Goal: Task Accomplishment & Management: Manage account settings

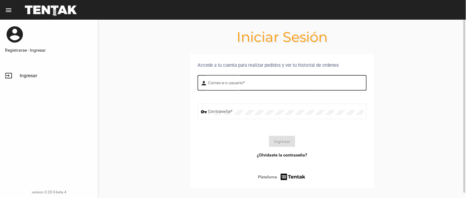
click at [219, 81] on div "Correo-e o usuario *" at bounding box center [286, 82] width 156 height 17
click at [219, 84] on input "Correo-e o usuario *" at bounding box center [286, 83] width 156 height 5
type input "flopyganora"
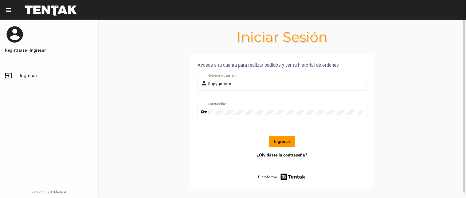
click at [276, 139] on button "Ingresar" at bounding box center [282, 141] width 26 height 11
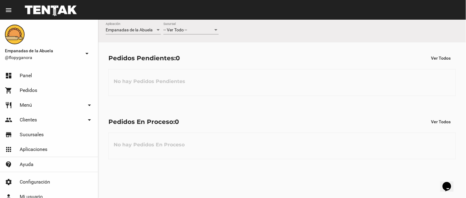
click at [189, 32] on div "-- Ver Todo --" at bounding box center [189, 30] width 50 height 5
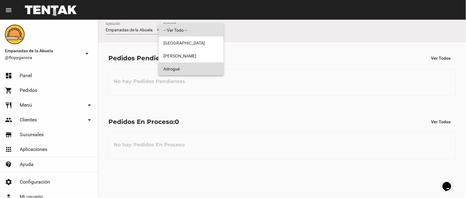
click at [187, 73] on span "Adrogué" at bounding box center [191, 68] width 55 height 13
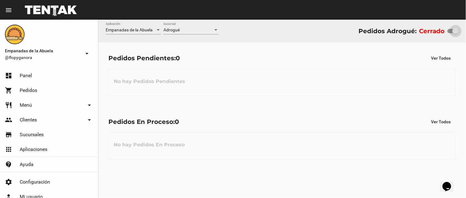
drag, startPoint x: 448, startPoint y: 31, endPoint x: 460, endPoint y: 31, distance: 11.7
click at [460, 31] on div "Empanadas de la Abuela Aplicación Adrogué Sucursal Pedidos Adrogué: Cerrado" at bounding box center [282, 31] width 368 height 23
checkbox input "true"
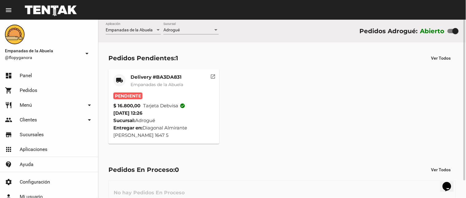
click at [179, 84] on span "Empanadas de la Abuela" at bounding box center [157, 85] width 53 height 6
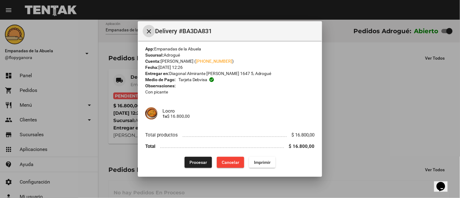
scroll to position [5, 0]
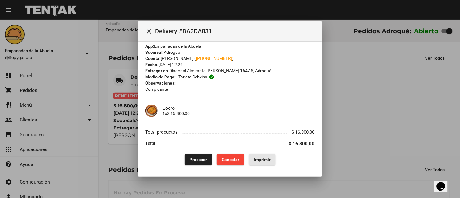
drag, startPoint x: 251, startPoint y: 157, endPoint x: 306, endPoint y: 147, distance: 55.3
click at [254, 157] on span "Imprimir" at bounding box center [262, 159] width 17 height 5
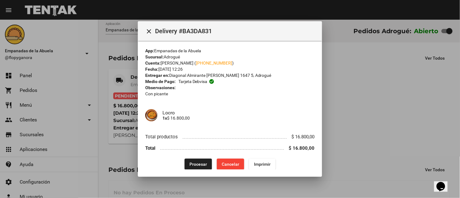
scroll to position [5, 0]
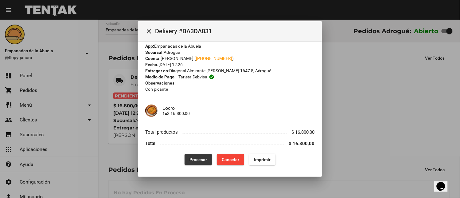
drag, startPoint x: 184, startPoint y: 161, endPoint x: 189, endPoint y: 163, distance: 5.2
click at [185, 161] on button "Procesar" at bounding box center [198, 159] width 27 height 11
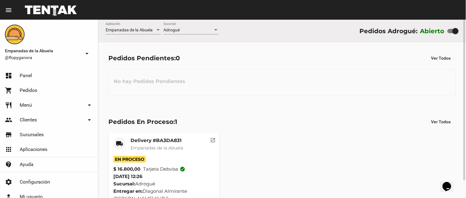
drag, startPoint x: 152, startPoint y: 126, endPoint x: 154, endPoint y: 133, distance: 6.8
click at [153, 131] on div "Pedidos En Proceso: 1 Ver Todos local_shipping Delivery #BA3DA831 Empanadas de …" at bounding box center [282, 161] width 368 height 111
click at [159, 149] on span "Empanadas de la Abuela" at bounding box center [157, 148] width 53 height 6
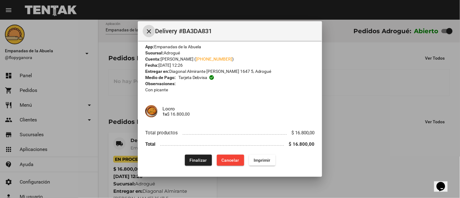
scroll to position [5, 0]
click at [194, 158] on span "Finalizar" at bounding box center [198, 159] width 17 height 5
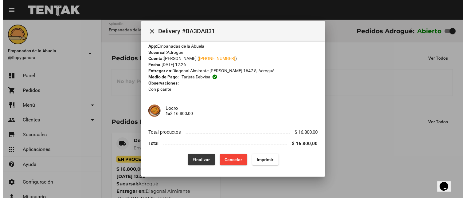
scroll to position [0, 0]
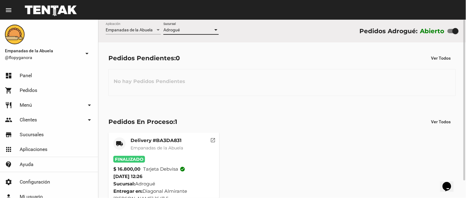
click at [173, 30] on span "Adrogué" at bounding box center [172, 29] width 16 height 5
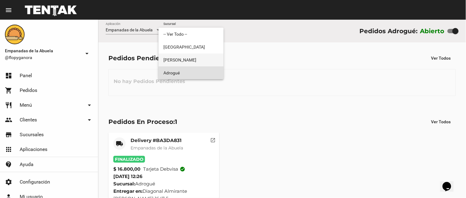
click at [194, 59] on span "[PERSON_NAME]" at bounding box center [191, 59] width 55 height 13
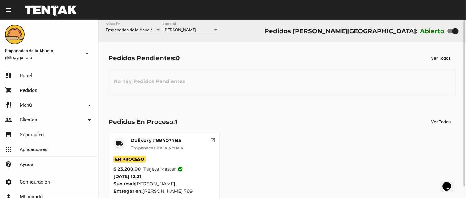
click at [195, 25] on div "[PERSON_NAME] Sucursal" at bounding box center [191, 28] width 55 height 12
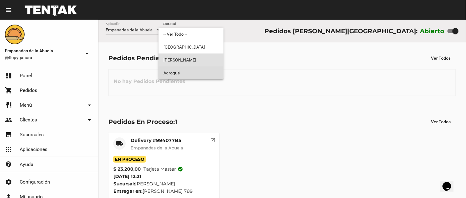
click at [199, 69] on span "Adrogué" at bounding box center [191, 72] width 55 height 13
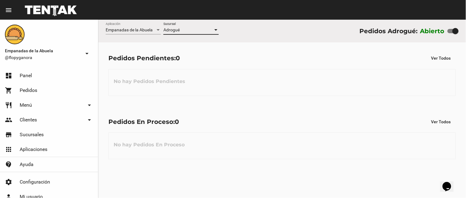
click at [192, 29] on div "Adrogué" at bounding box center [189, 30] width 50 height 5
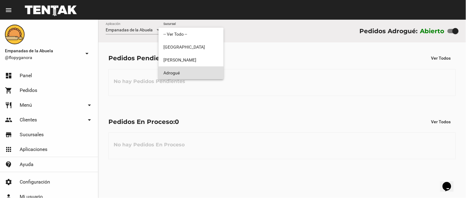
click at [183, 74] on span "Adrogué" at bounding box center [191, 72] width 55 height 13
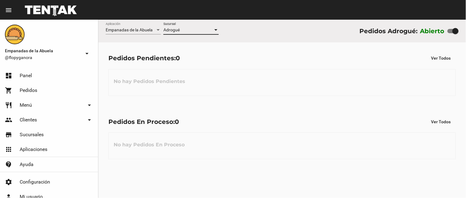
drag, startPoint x: 157, startPoint y: 197, endPoint x: 166, endPoint y: 187, distance: 14.2
click at [158, 197] on div "Empanadas de la Abuela Aplicación Adrogué Sucursal Pedidos Adrogué: Abierto Ped…" at bounding box center [282, 109] width 368 height 178
click at [178, 28] on span "Adrogué" at bounding box center [172, 29] width 16 height 5
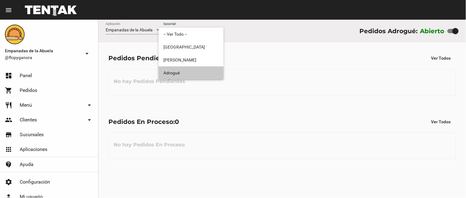
click at [183, 70] on span "Adrogué" at bounding box center [191, 72] width 55 height 13
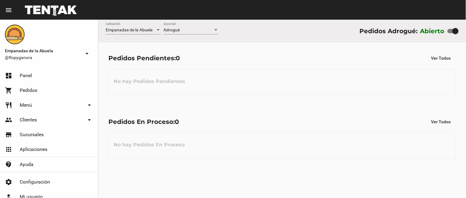
click at [179, 33] on div "Adrogué Sucursal" at bounding box center [191, 28] width 55 height 12
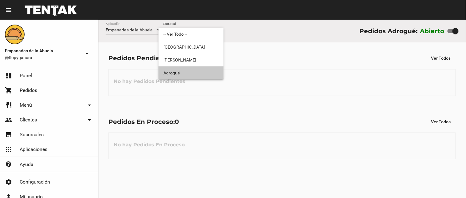
click at [188, 74] on span "Adrogué" at bounding box center [191, 72] width 55 height 13
